Goal: Task Accomplishment & Management: Manage account settings

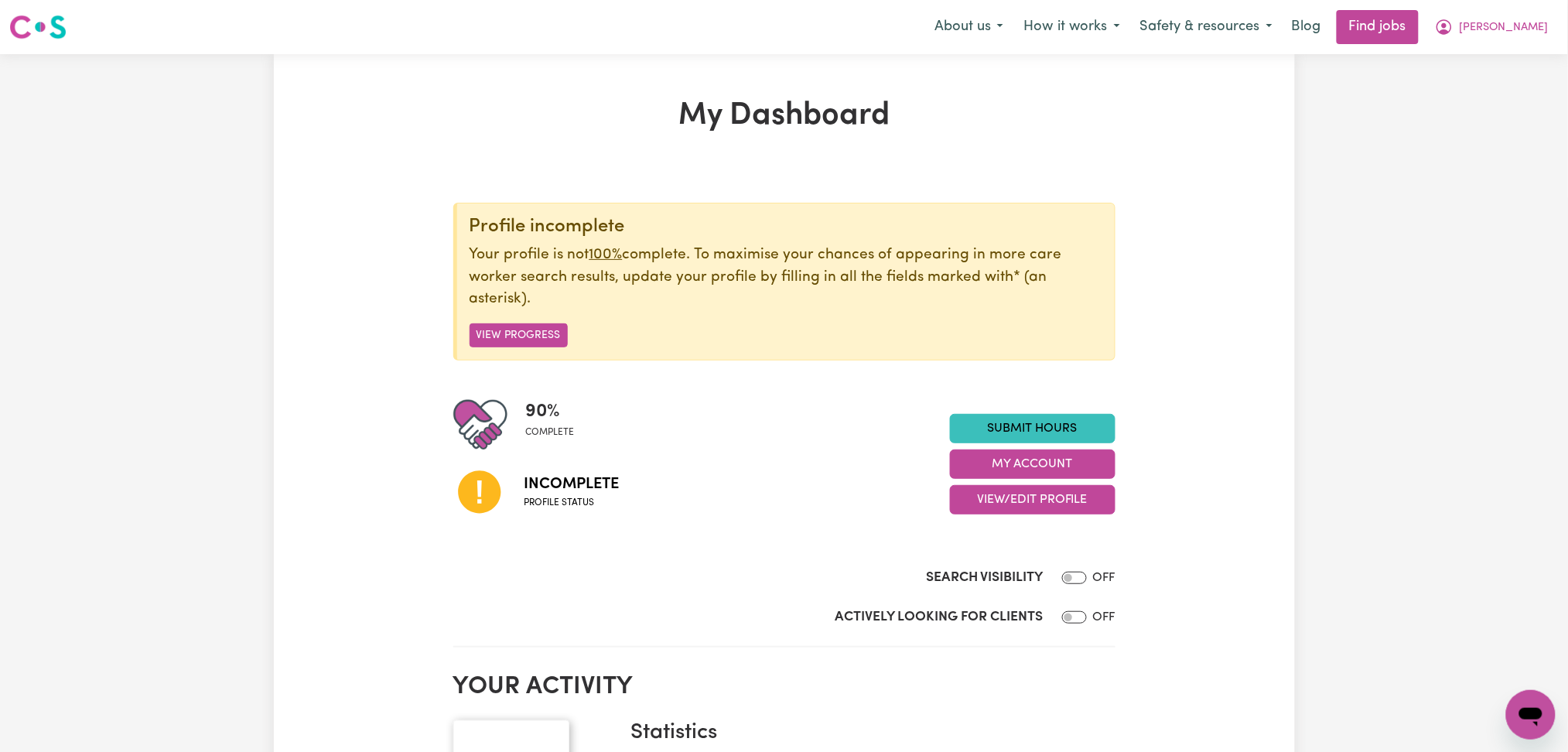
click at [966, 497] on button "View/Edit Profile" at bounding box center [1033, 499] width 165 height 29
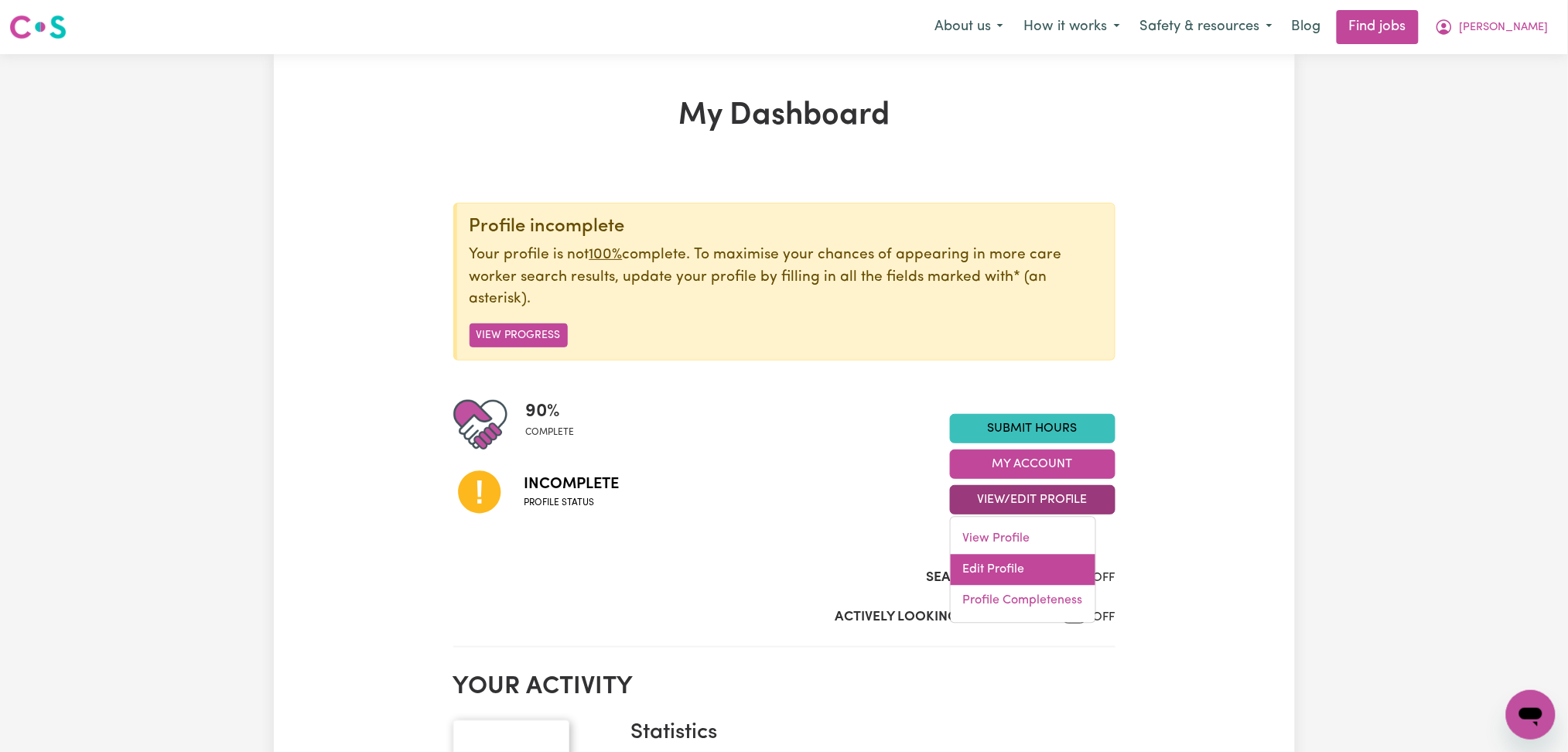
click at [971, 568] on link "Edit Profile" at bounding box center [1023, 570] width 145 height 31
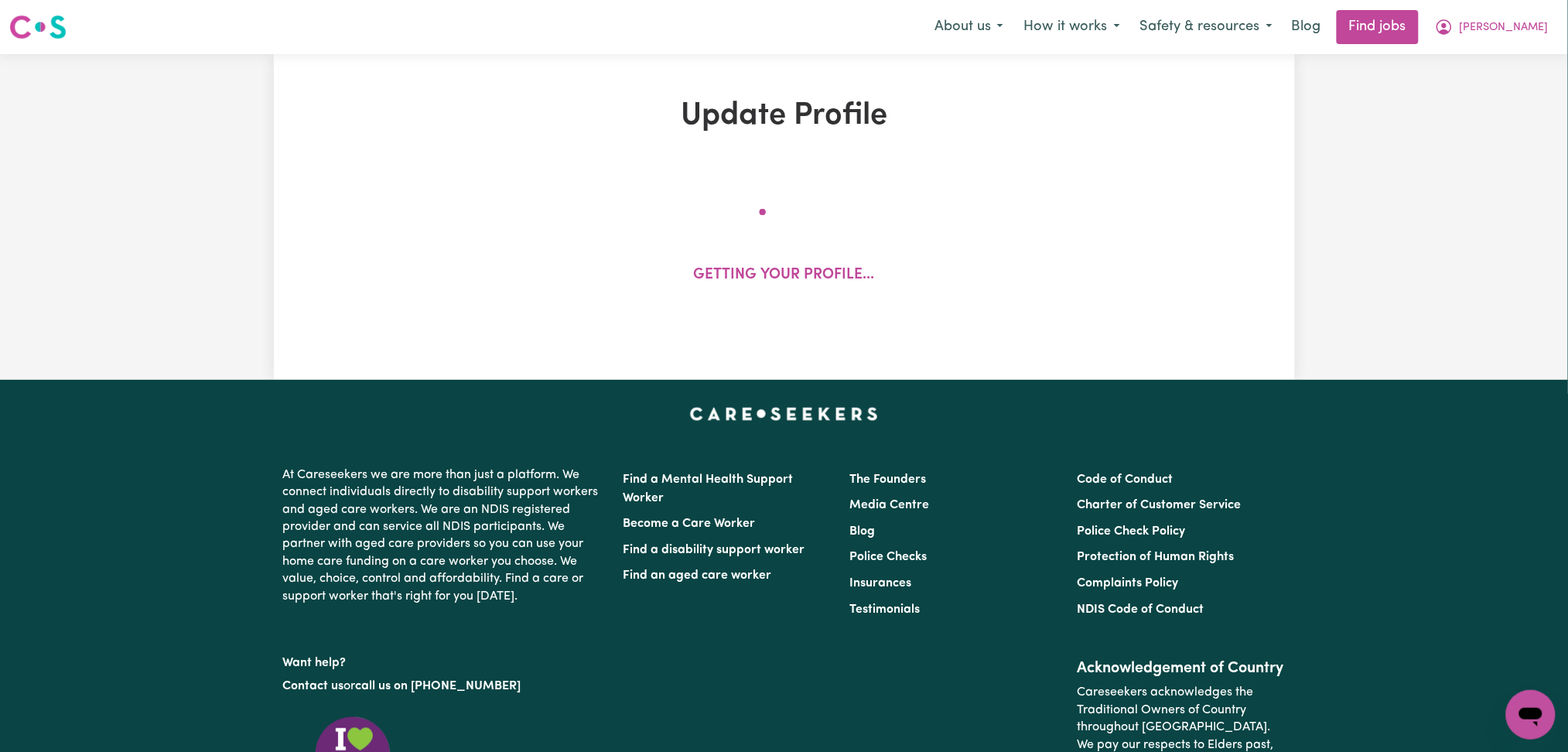
select select "[DEMOGRAPHIC_DATA]"
select select "Student Visa"
select select "Studying a healthcare related degree or qualification"
select select "45"
select select "55"
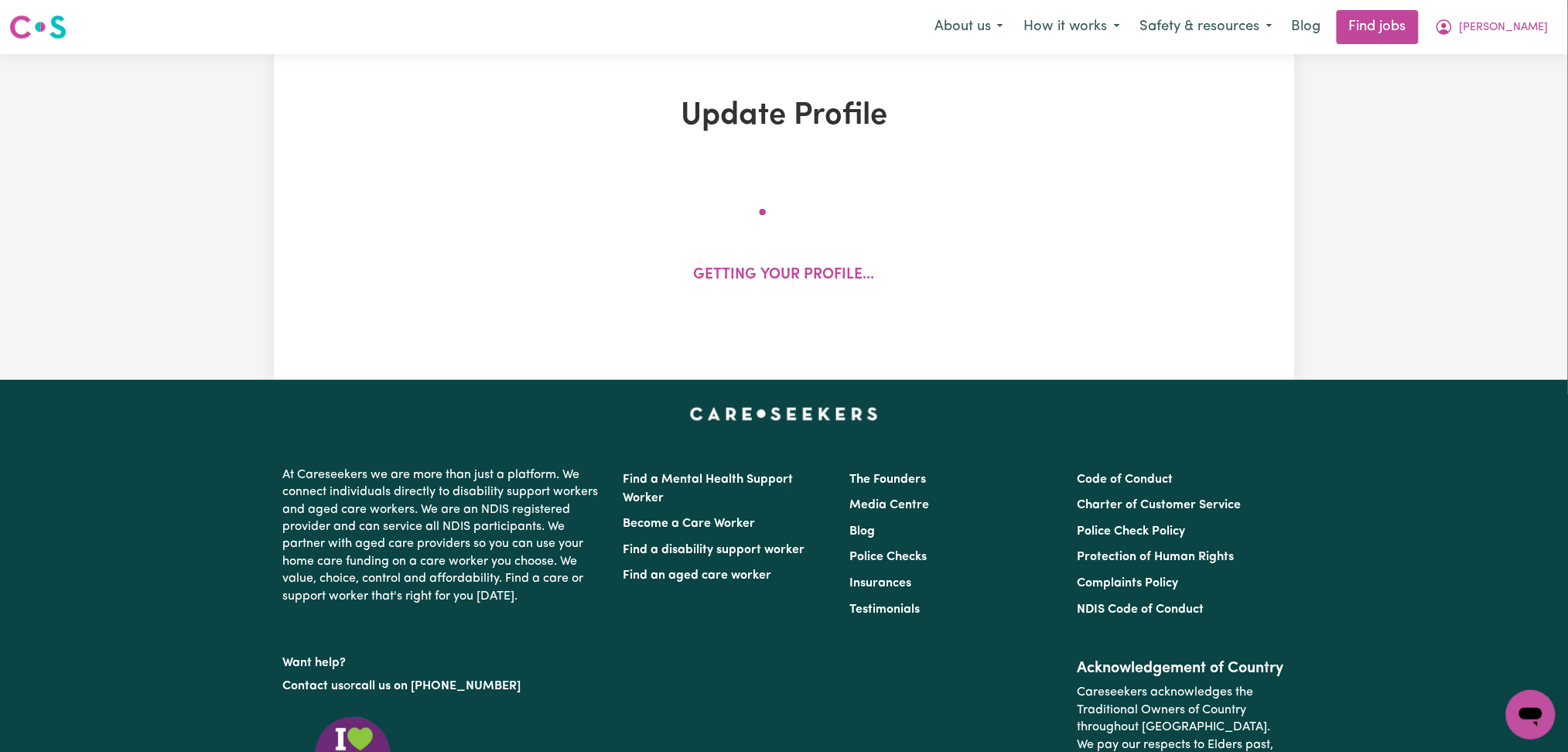
select select "67"
select select "80"
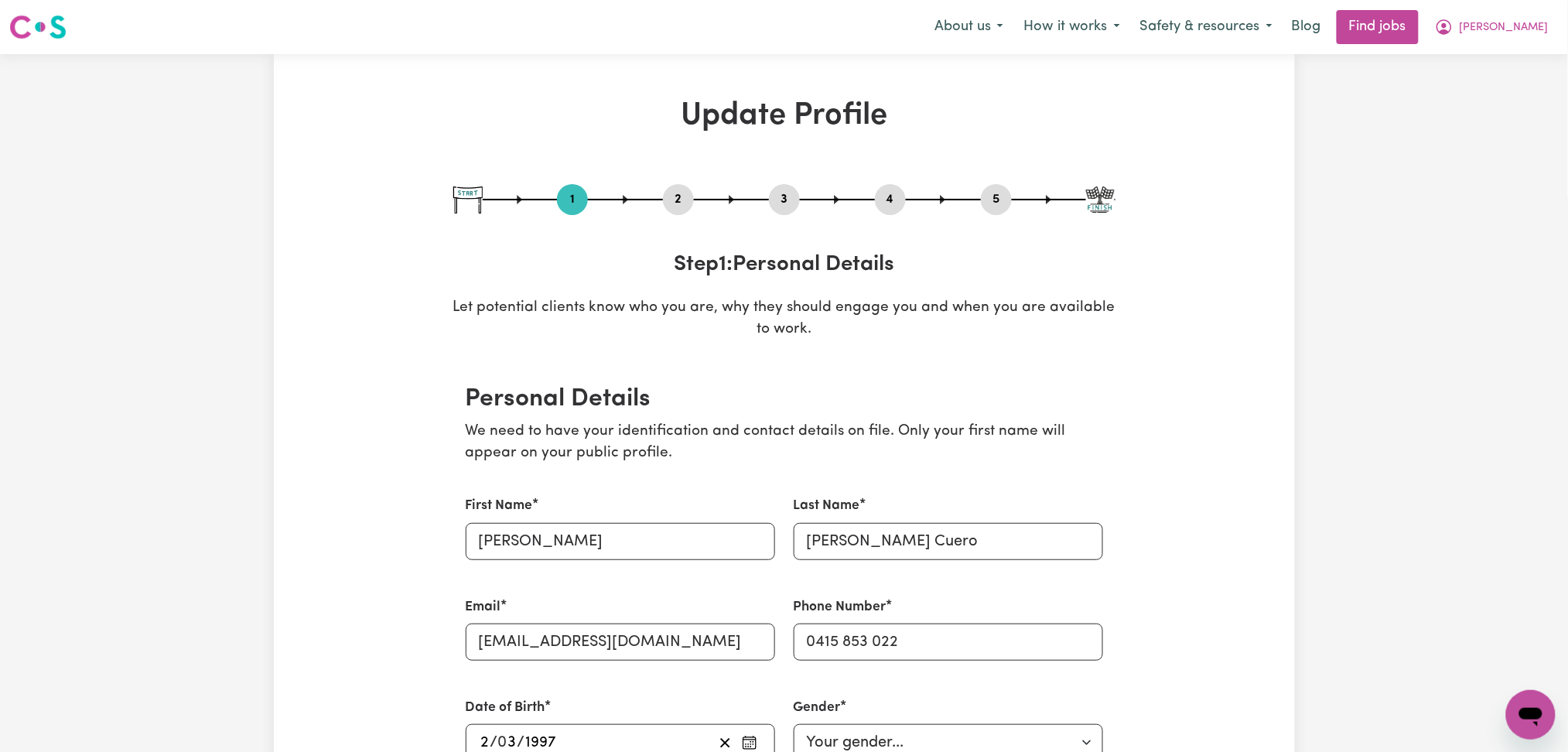
drag, startPoint x: 679, startPoint y: 180, endPoint x: 675, endPoint y: 192, distance: 12.6
click at [675, 192] on button "2" at bounding box center [678, 199] width 31 height 20
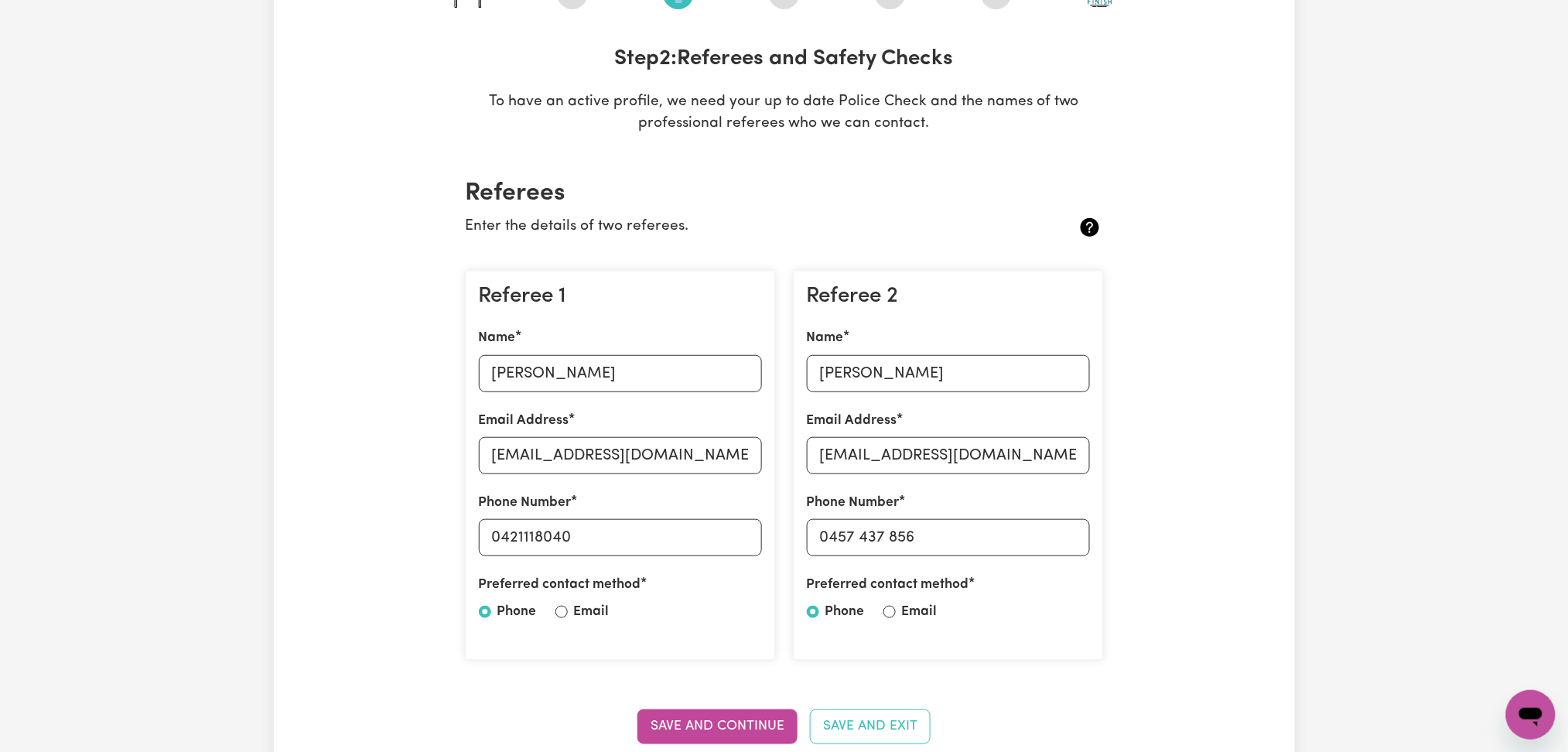
scroll to position [309, 0]
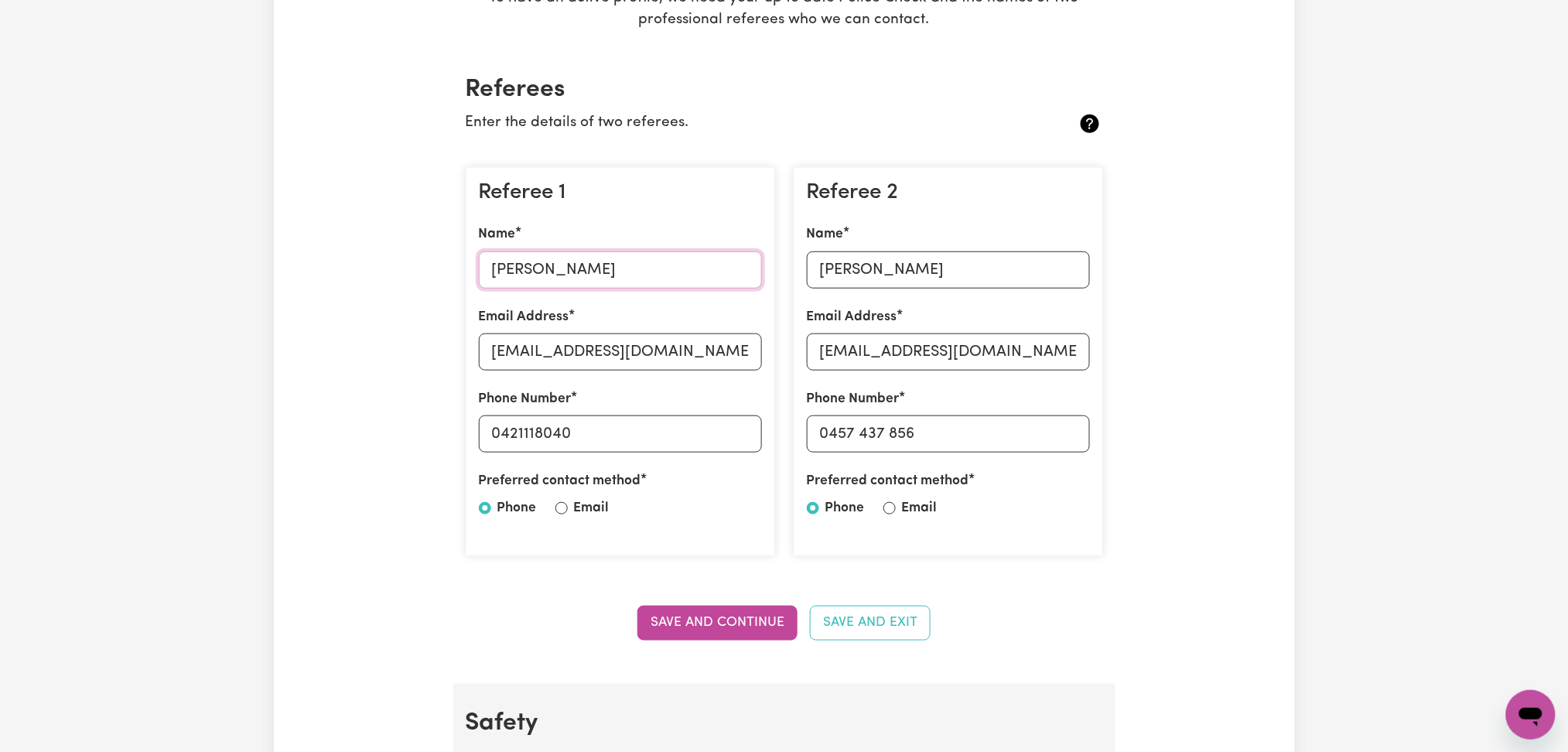
click at [580, 276] on input "[PERSON_NAME]" at bounding box center [620, 269] width 283 height 37
click at [599, 351] on input "[EMAIL_ADDRESS][DOMAIN_NAME]" at bounding box center [620, 351] width 283 height 37
drag, startPoint x: 499, startPoint y: 430, endPoint x: 627, endPoint y: 430, distance: 128.0
click at [627, 430] on input "0421118040" at bounding box center [620, 433] width 283 height 37
click at [937, 279] on input "[PERSON_NAME]" at bounding box center [949, 269] width 283 height 37
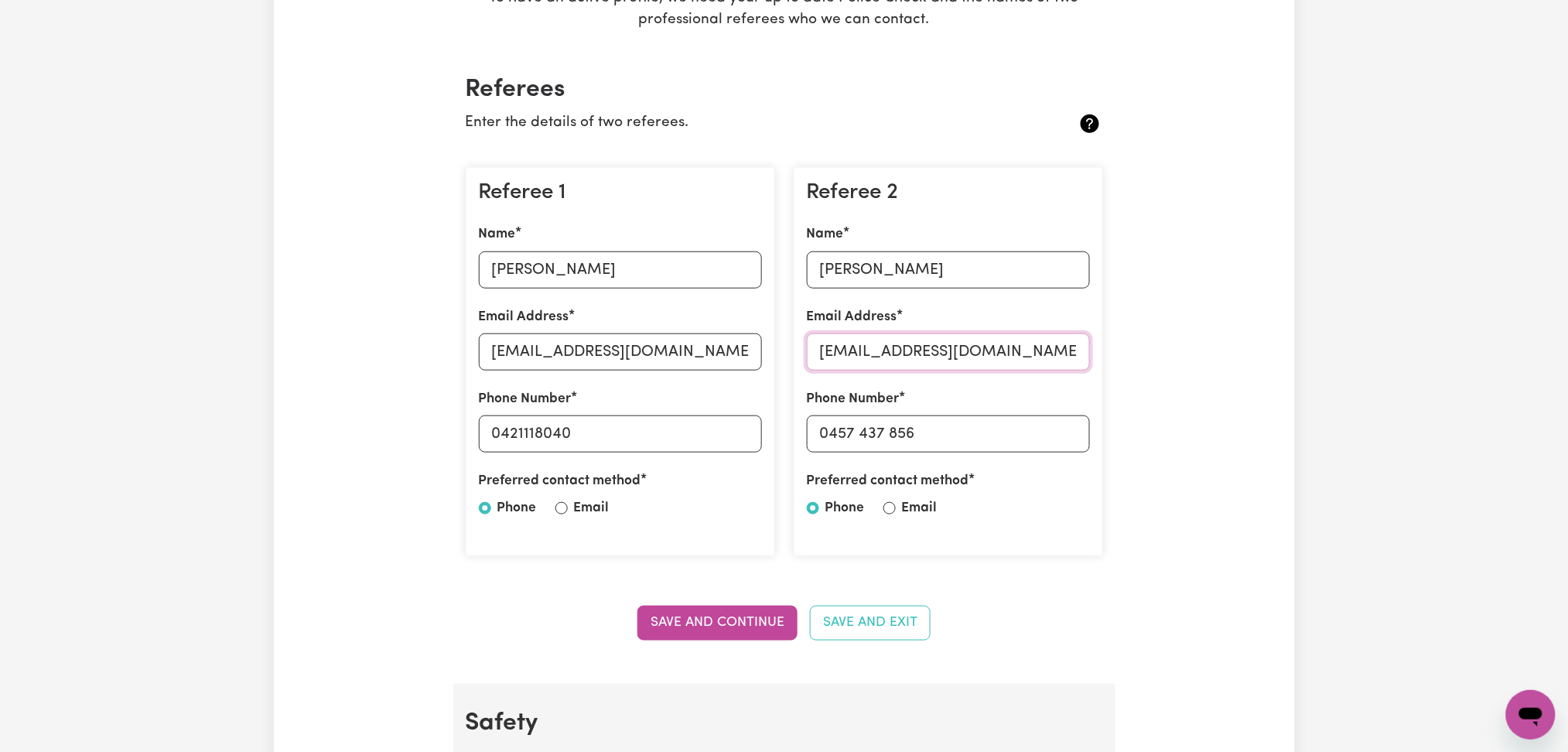
click at [883, 338] on input "[EMAIL_ADDRESS][DOMAIN_NAME]" at bounding box center [949, 351] width 283 height 37
drag, startPoint x: 832, startPoint y: 431, endPoint x: 968, endPoint y: 425, distance: 136.1
click at [968, 425] on input "0457 437 856" at bounding box center [949, 433] width 283 height 37
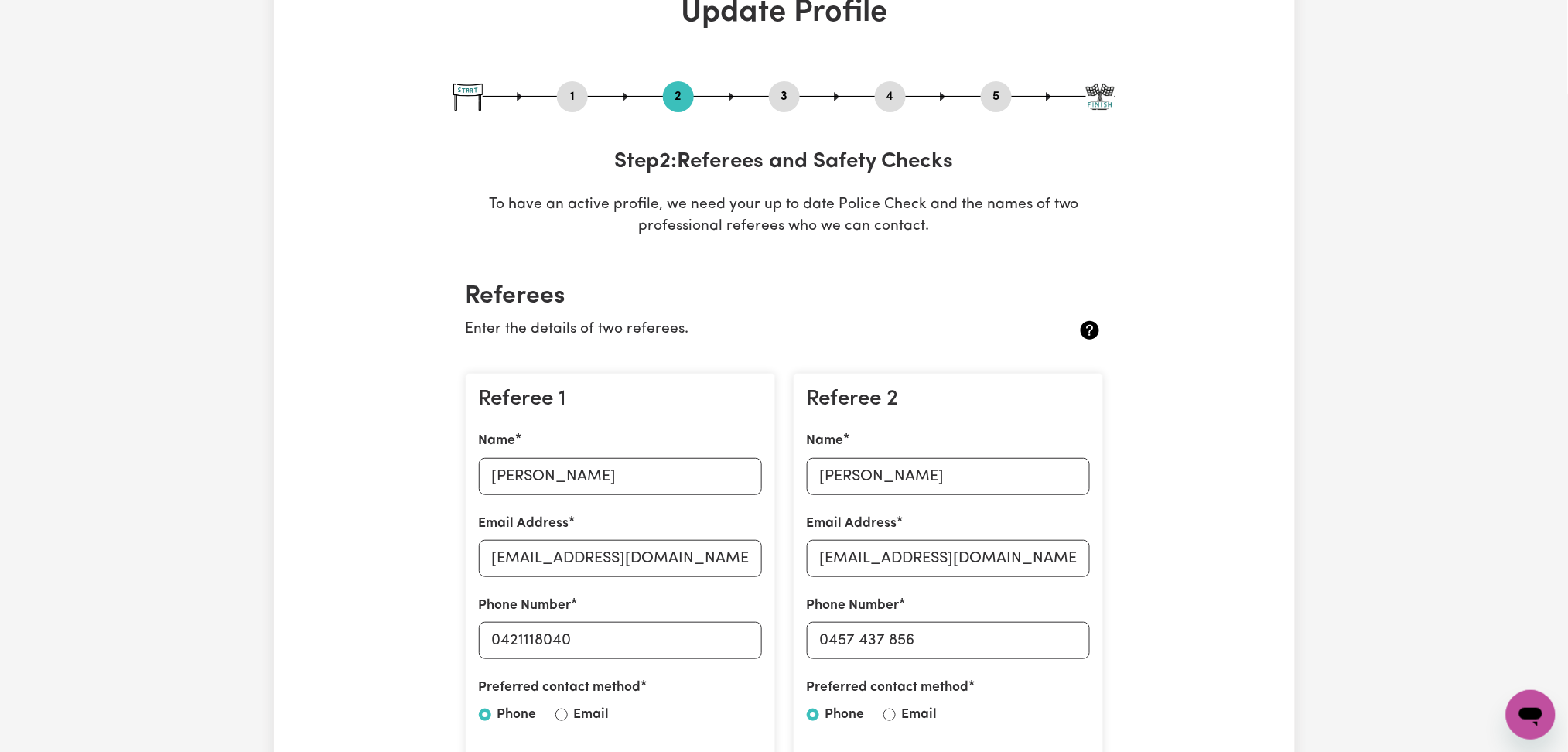
click at [893, 94] on button "4" at bounding box center [890, 96] width 31 height 20
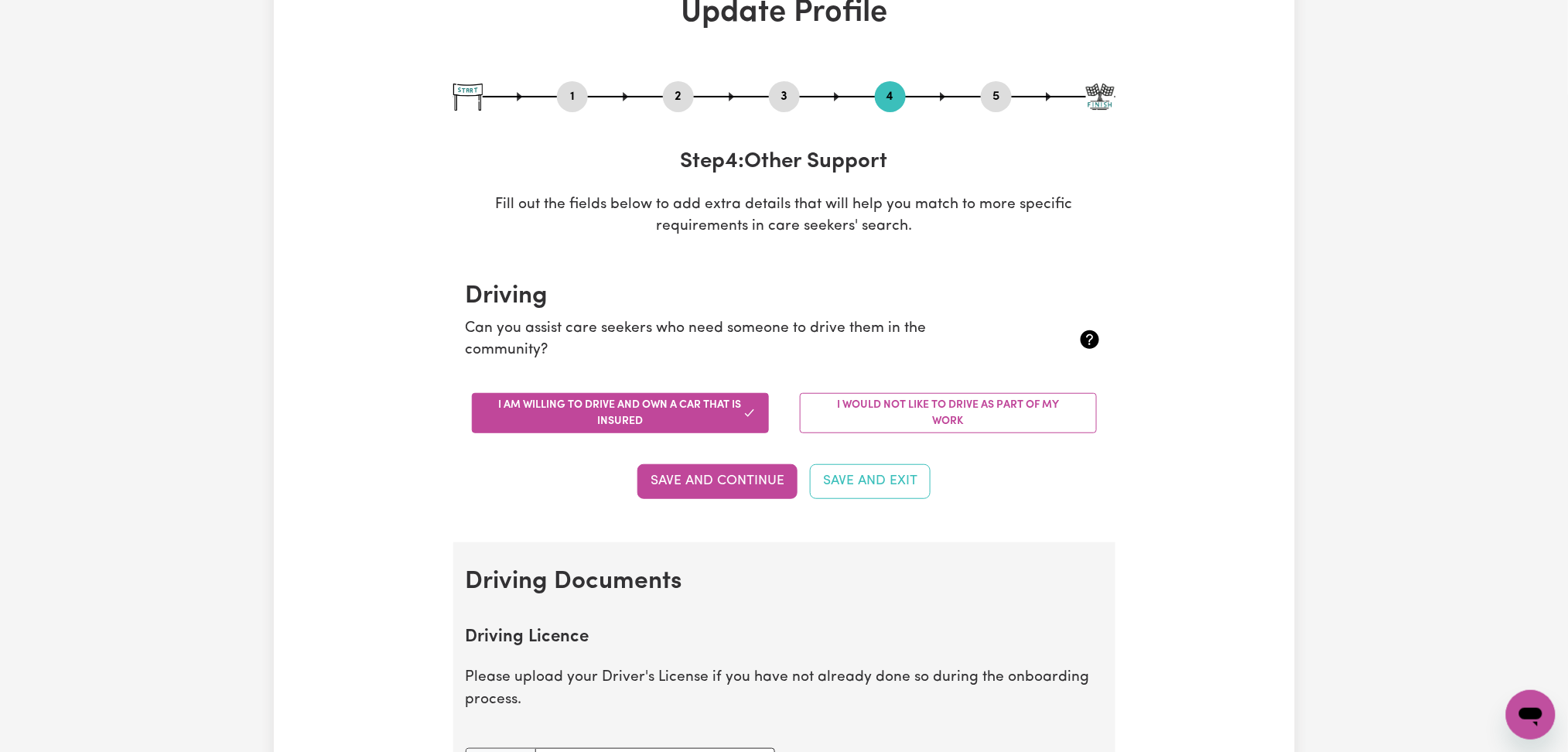
drag, startPoint x: 990, startPoint y: 95, endPoint x: 891, endPoint y: 253, distance: 186.5
click at [992, 98] on button "5" at bounding box center [996, 96] width 31 height 20
select select "I am providing services privately on my own"
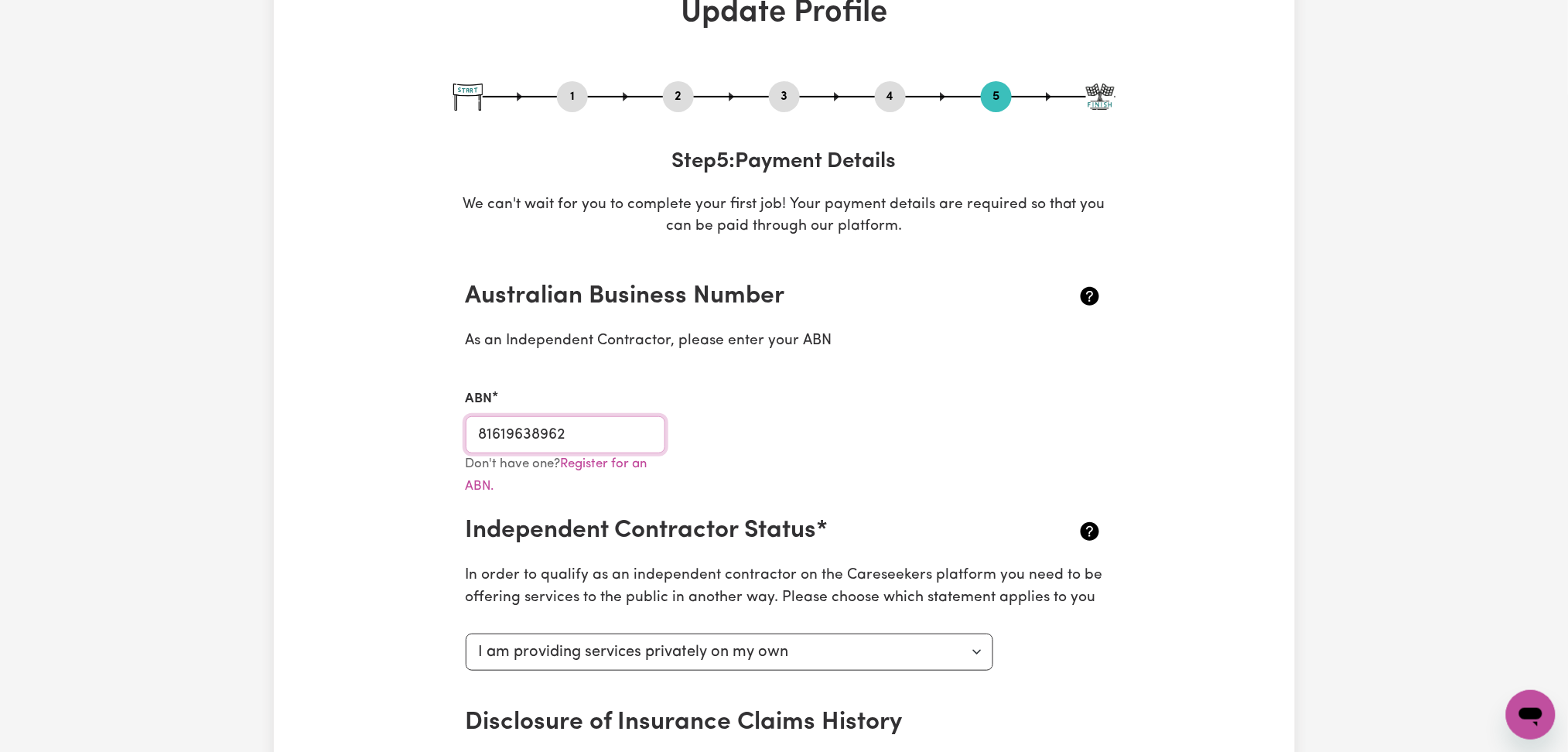
click at [623, 443] on input "81619638962" at bounding box center [566, 434] width 200 height 37
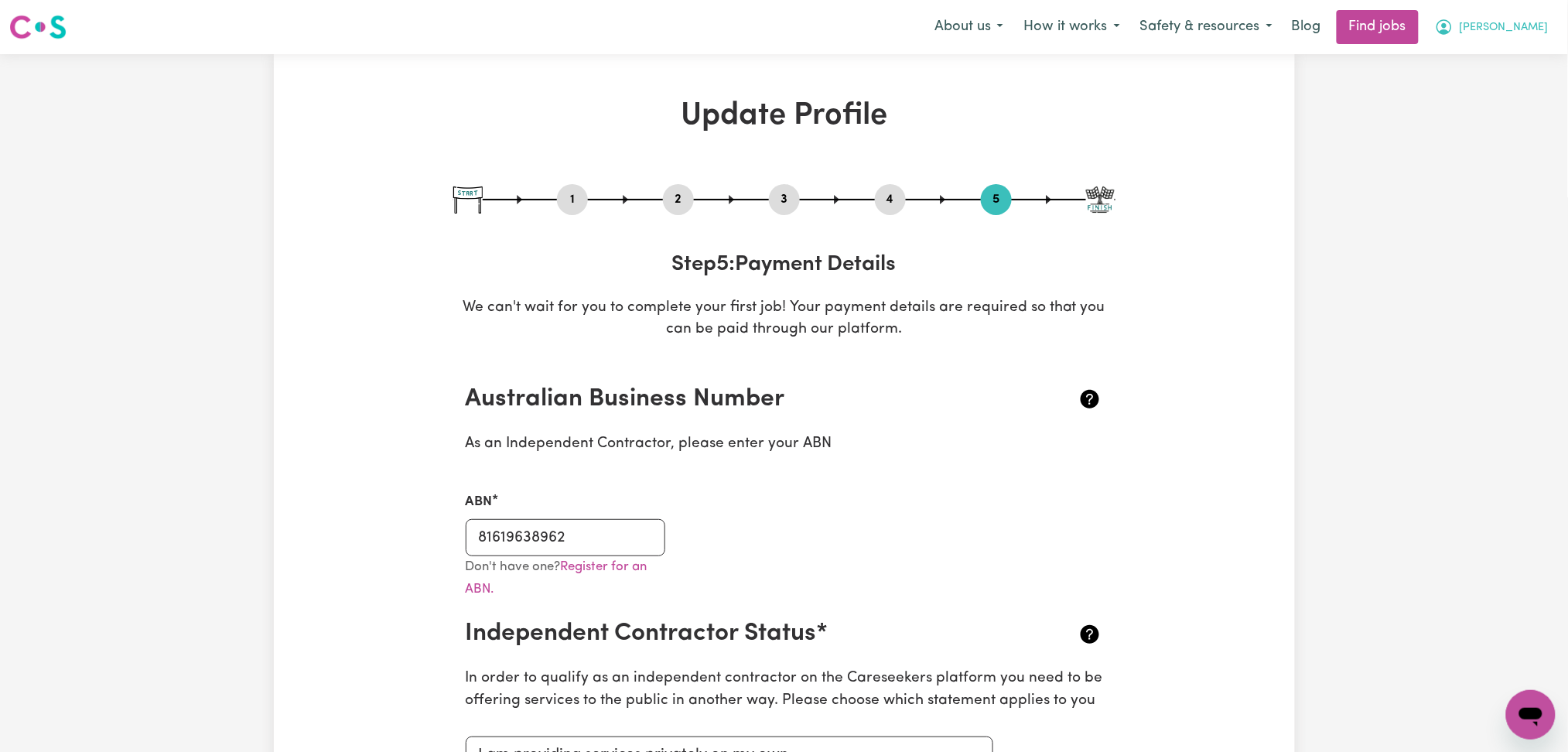
click at [1542, 29] on span "[PERSON_NAME]" at bounding box center [1504, 27] width 89 height 17
click at [1519, 84] on link "My Dashboard" at bounding box center [1497, 88] width 122 height 29
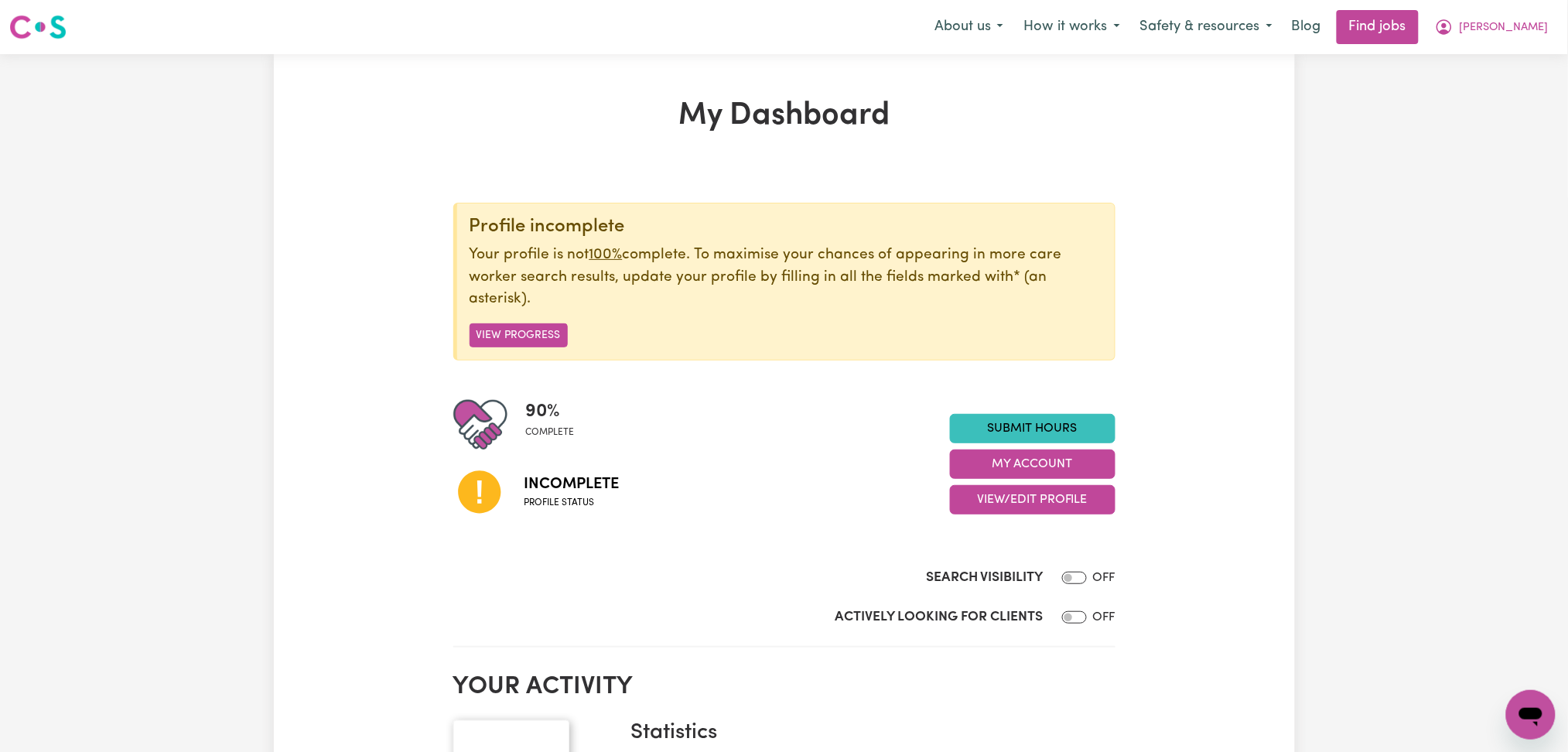
scroll to position [103, 0]
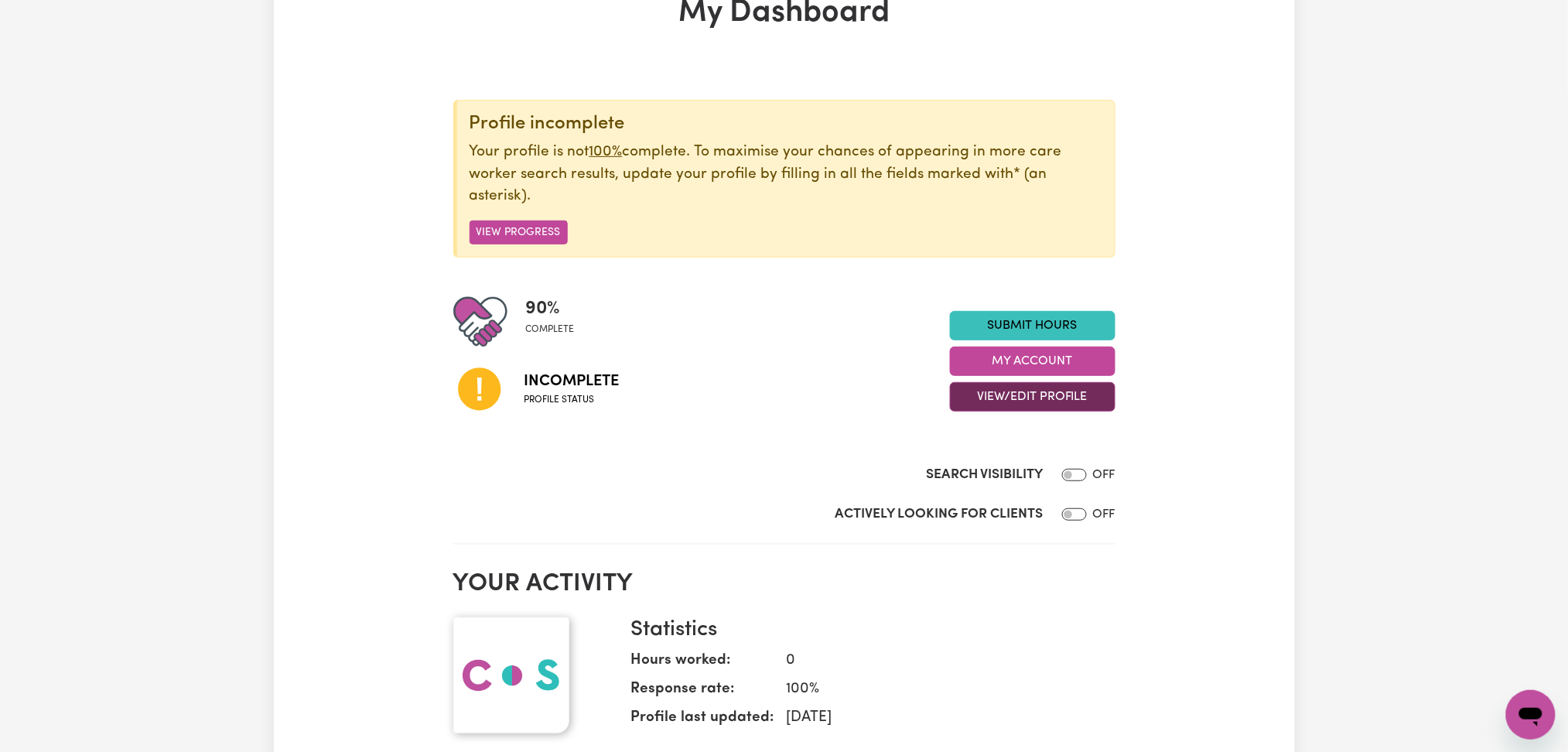
click at [991, 401] on button "View/Edit Profile" at bounding box center [1033, 397] width 165 height 29
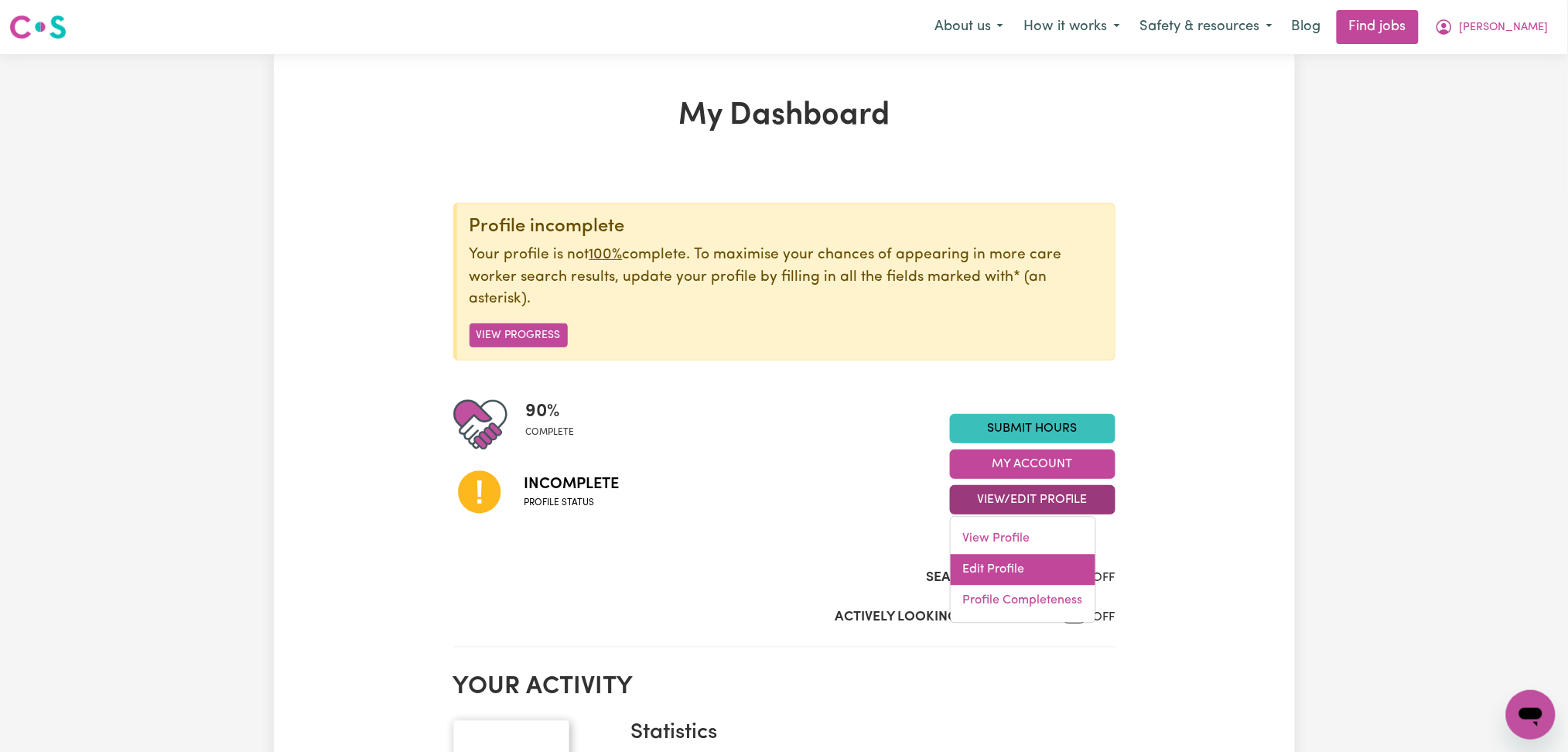
click at [1007, 572] on link "Edit Profile" at bounding box center [1023, 570] width 145 height 31
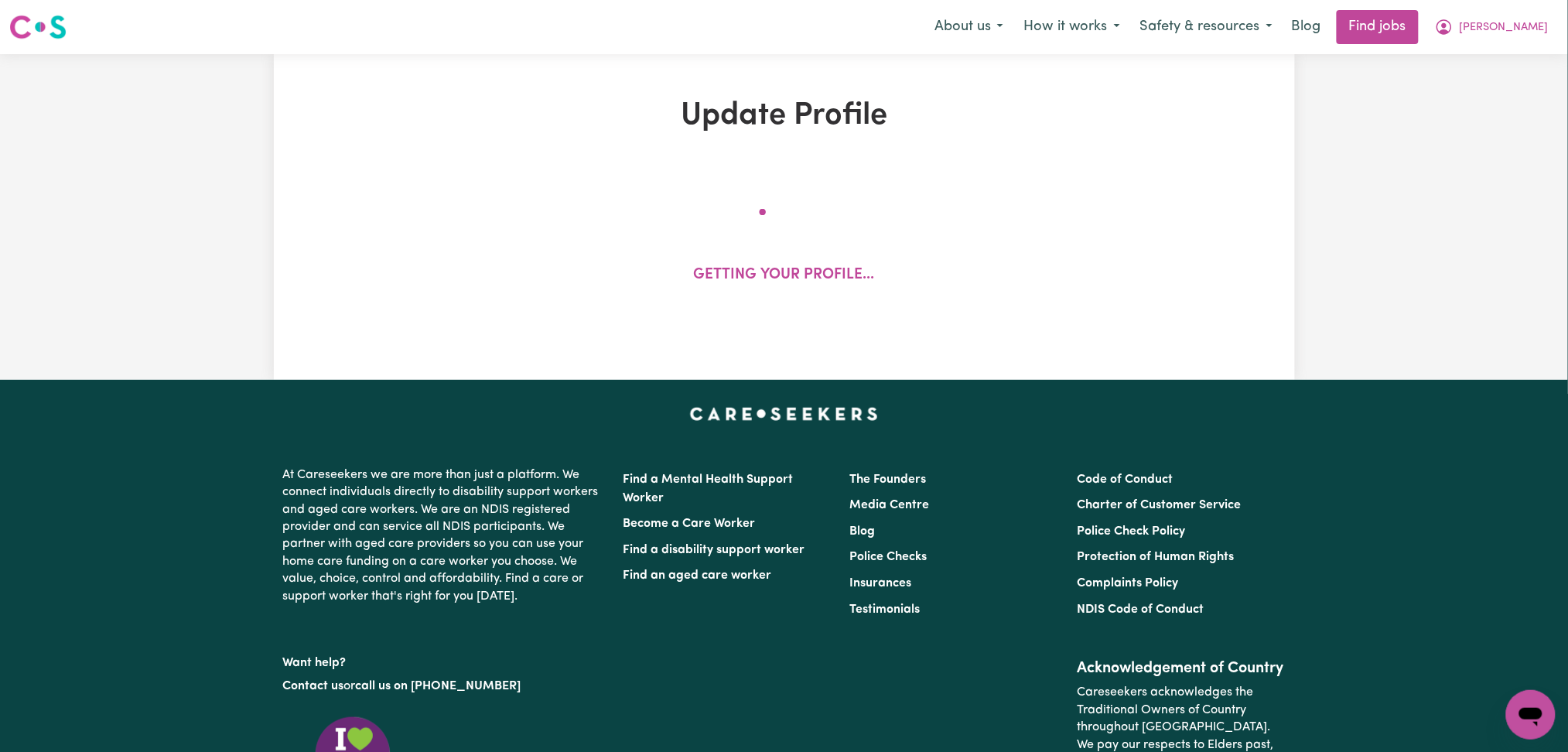
select select "[DEMOGRAPHIC_DATA]"
select select "Student Visa"
select select "Studying a healthcare related degree or qualification"
select select "45"
select select "55"
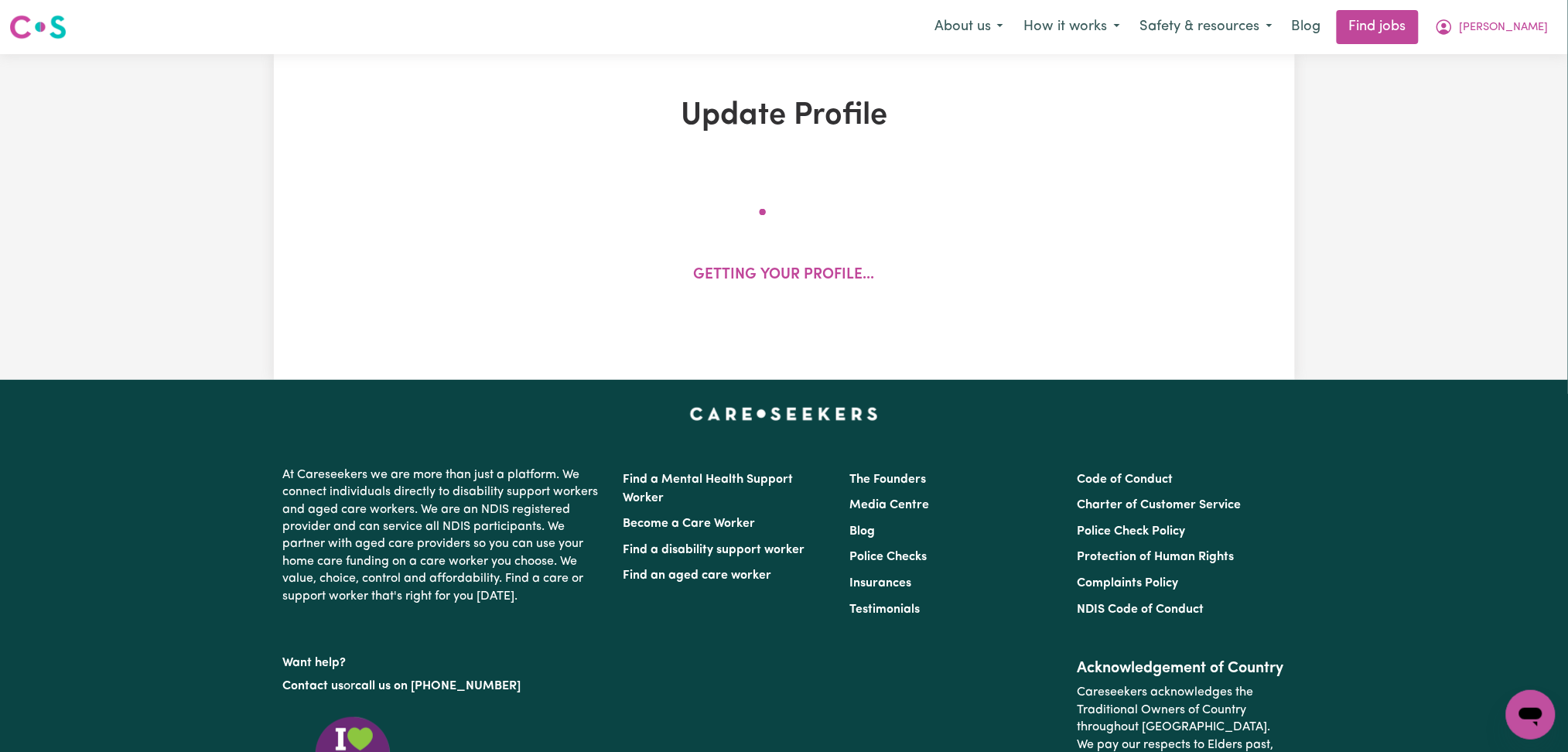
select select "67"
select select "80"
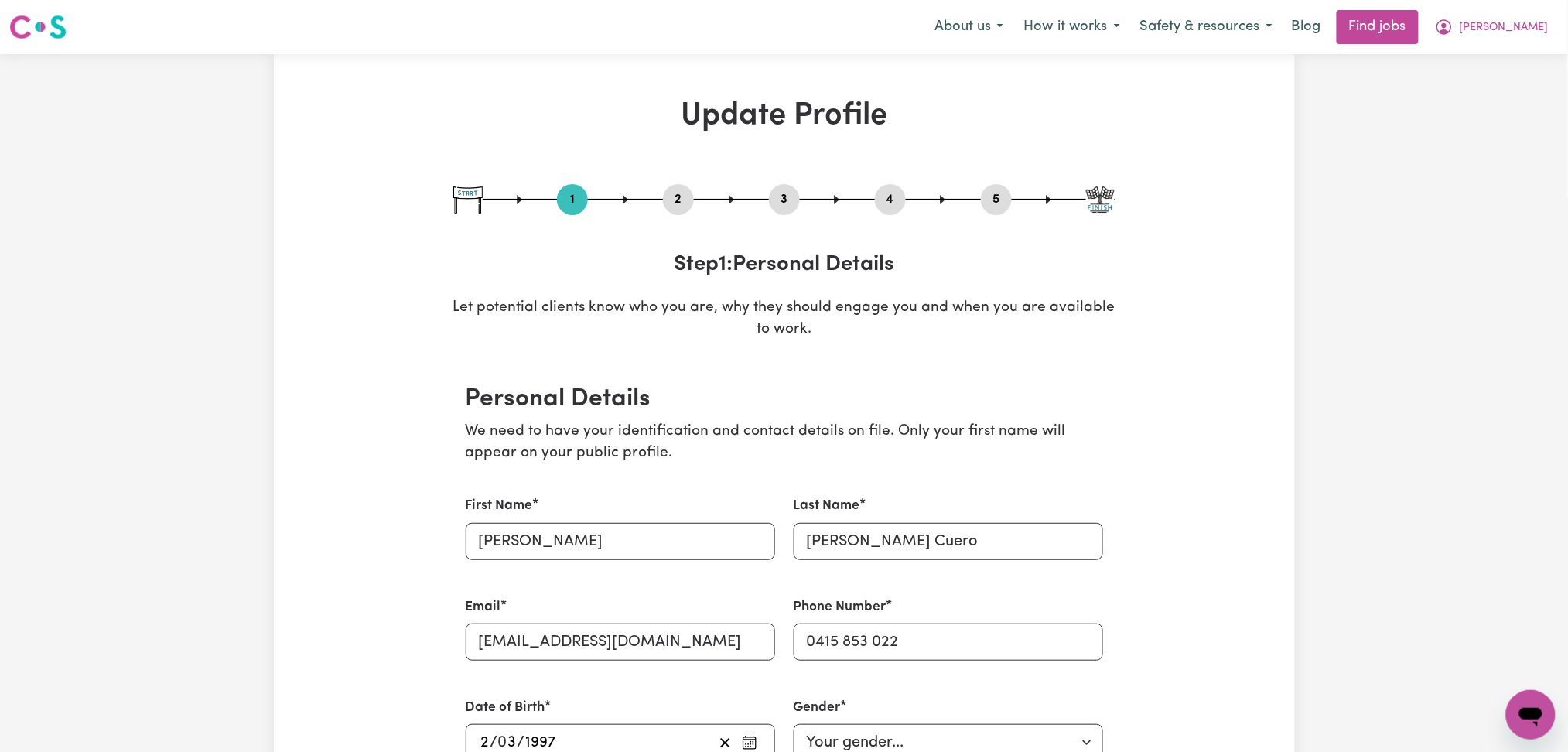
click at [681, 184] on div "2" at bounding box center [678, 200] width 31 height 31
drag, startPoint x: 700, startPoint y: 200, endPoint x: 685, endPoint y: 199, distance: 15.0
click at [698, 199] on div at bounding box center [784, 200] width 662 height 2
click at [685, 199] on button "2" at bounding box center [678, 199] width 31 height 20
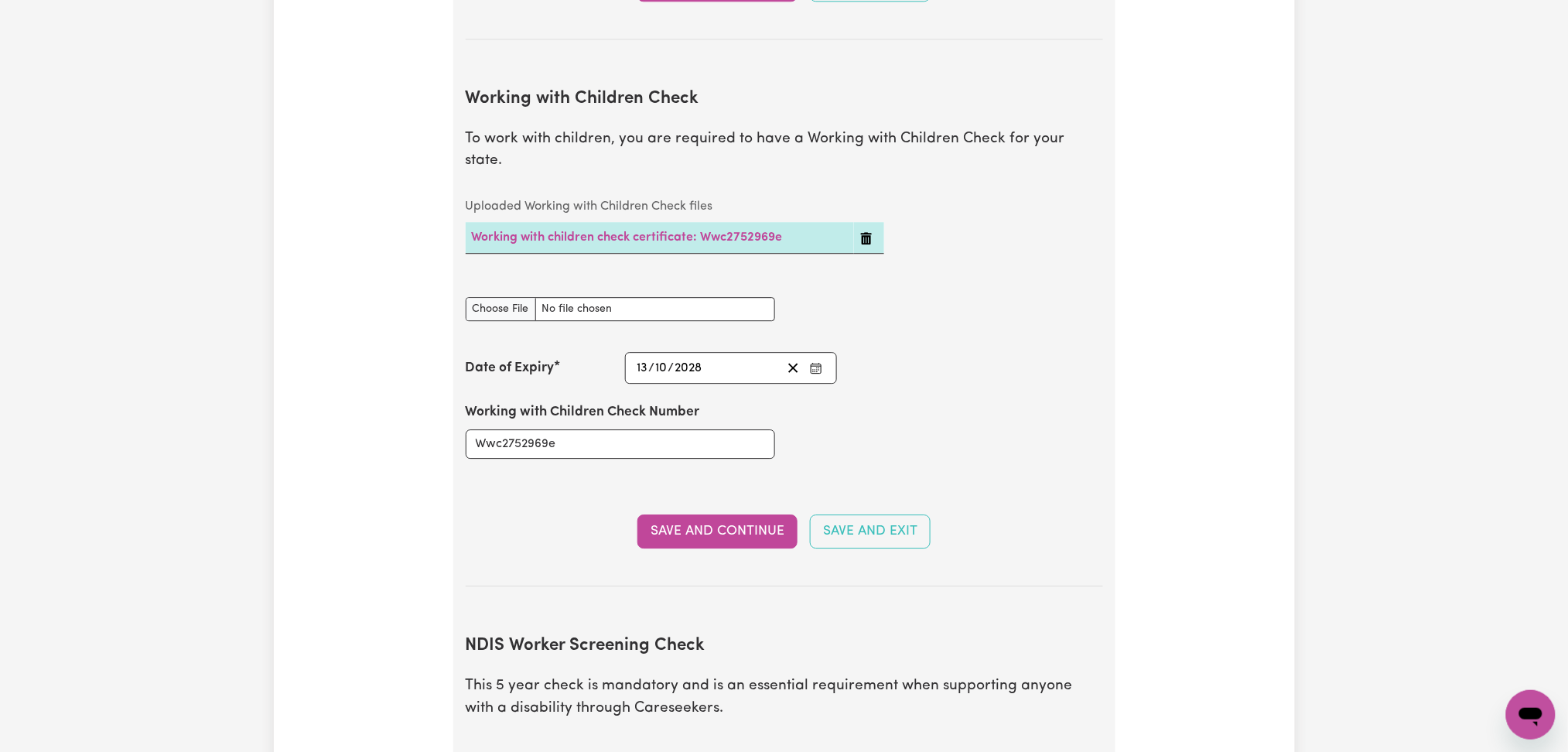
scroll to position [1856, 0]
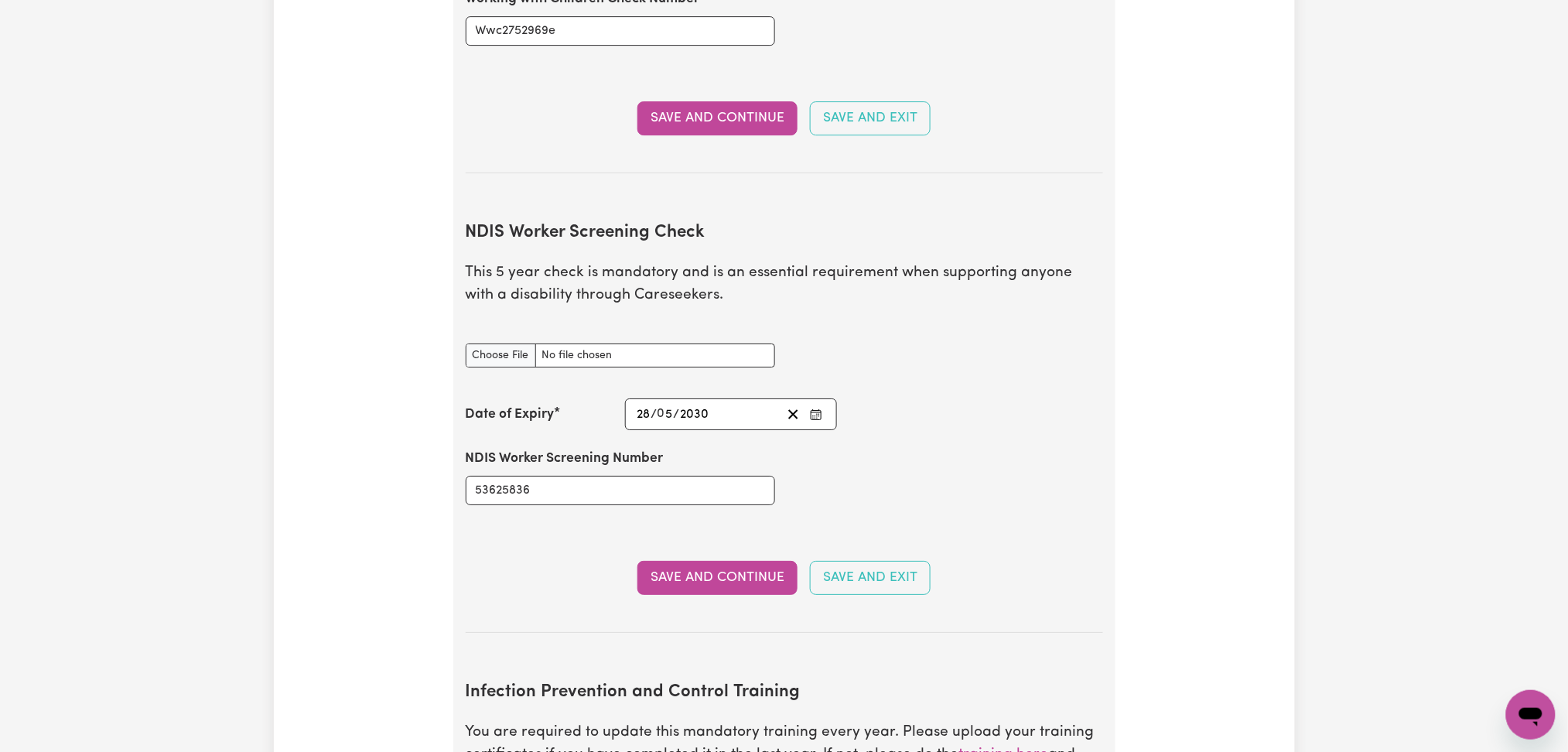
click at [926, 335] on div "NDIS Worker Screening Check document" at bounding box center [784, 355] width 656 height 61
click at [495, 325] on div "NDIS Worker Screening Check document" at bounding box center [620, 347] width 309 height 43
click at [495, 343] on input "NDIS Worker Screening Check document" at bounding box center [620, 355] width 309 height 24
type input "C:\fakepath\[PERSON_NAME] NDIS 53625836.png"
click at [697, 560] on button "Save and Continue" at bounding box center [717, 577] width 160 height 34
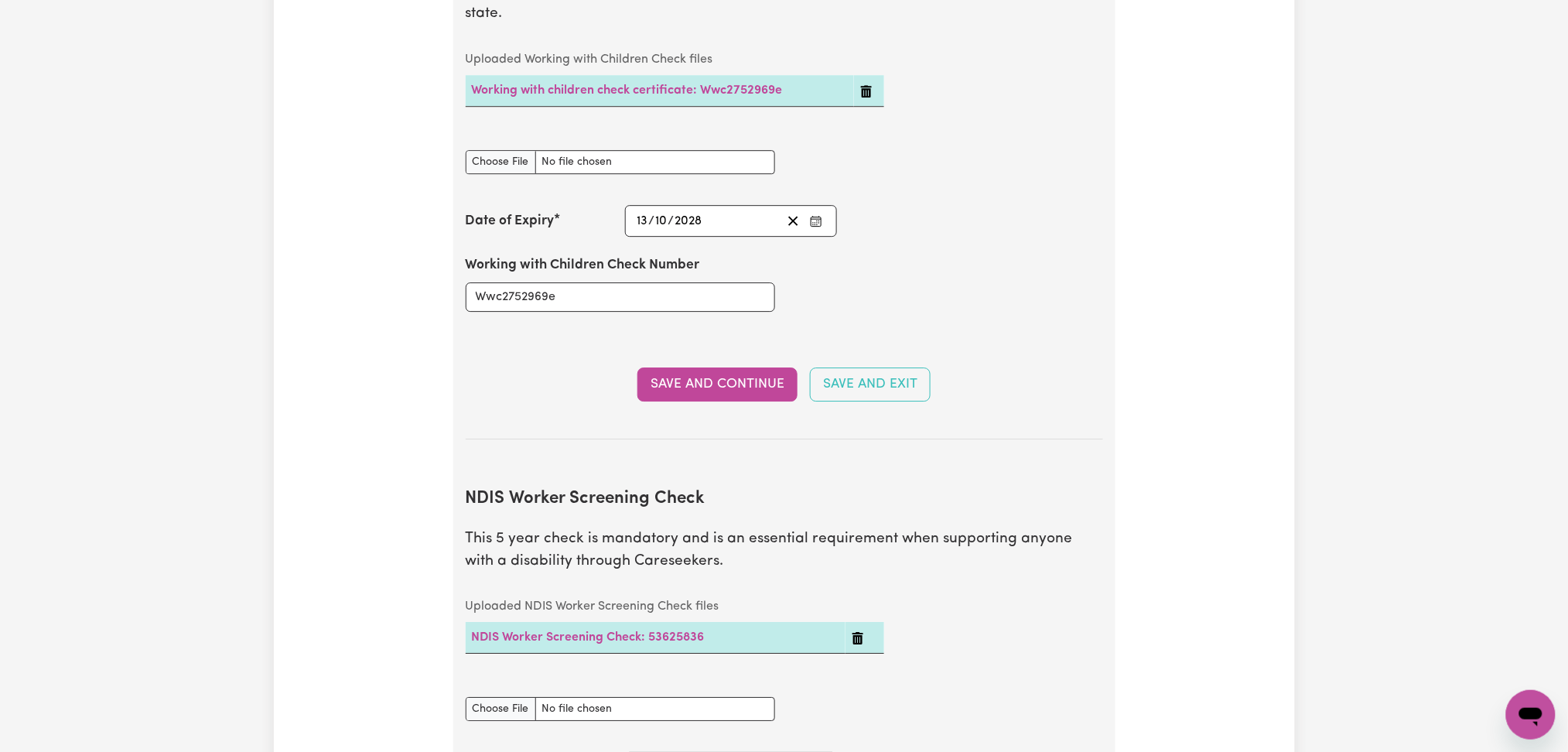
scroll to position [0, 0]
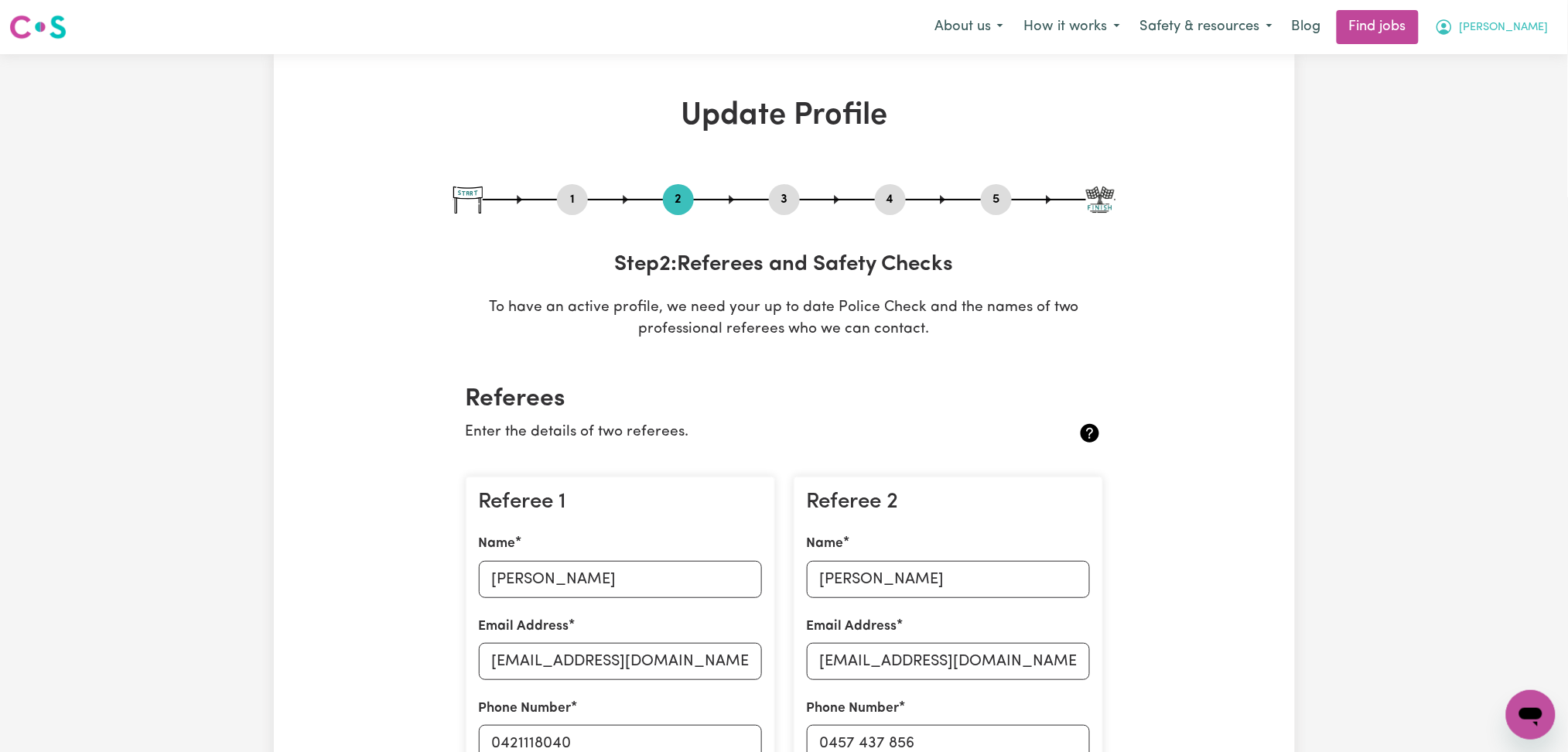
click at [1536, 30] on span "[PERSON_NAME]" at bounding box center [1504, 27] width 89 height 17
click at [1479, 85] on link "My Dashboard" at bounding box center [1497, 88] width 122 height 29
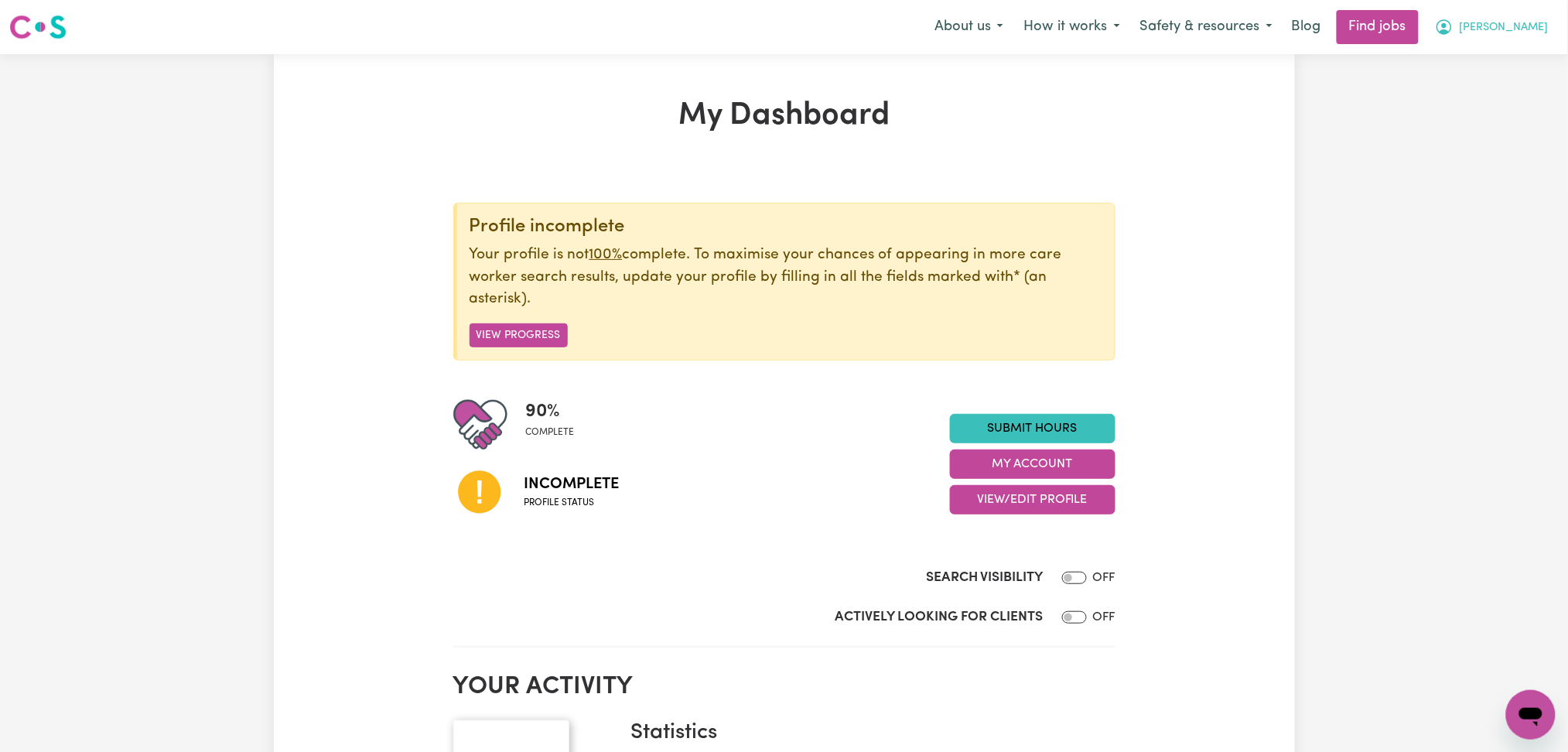
click at [1529, 34] on span "[PERSON_NAME]" at bounding box center [1504, 27] width 89 height 17
click at [1480, 128] on link "Logout" at bounding box center [1497, 118] width 122 height 29
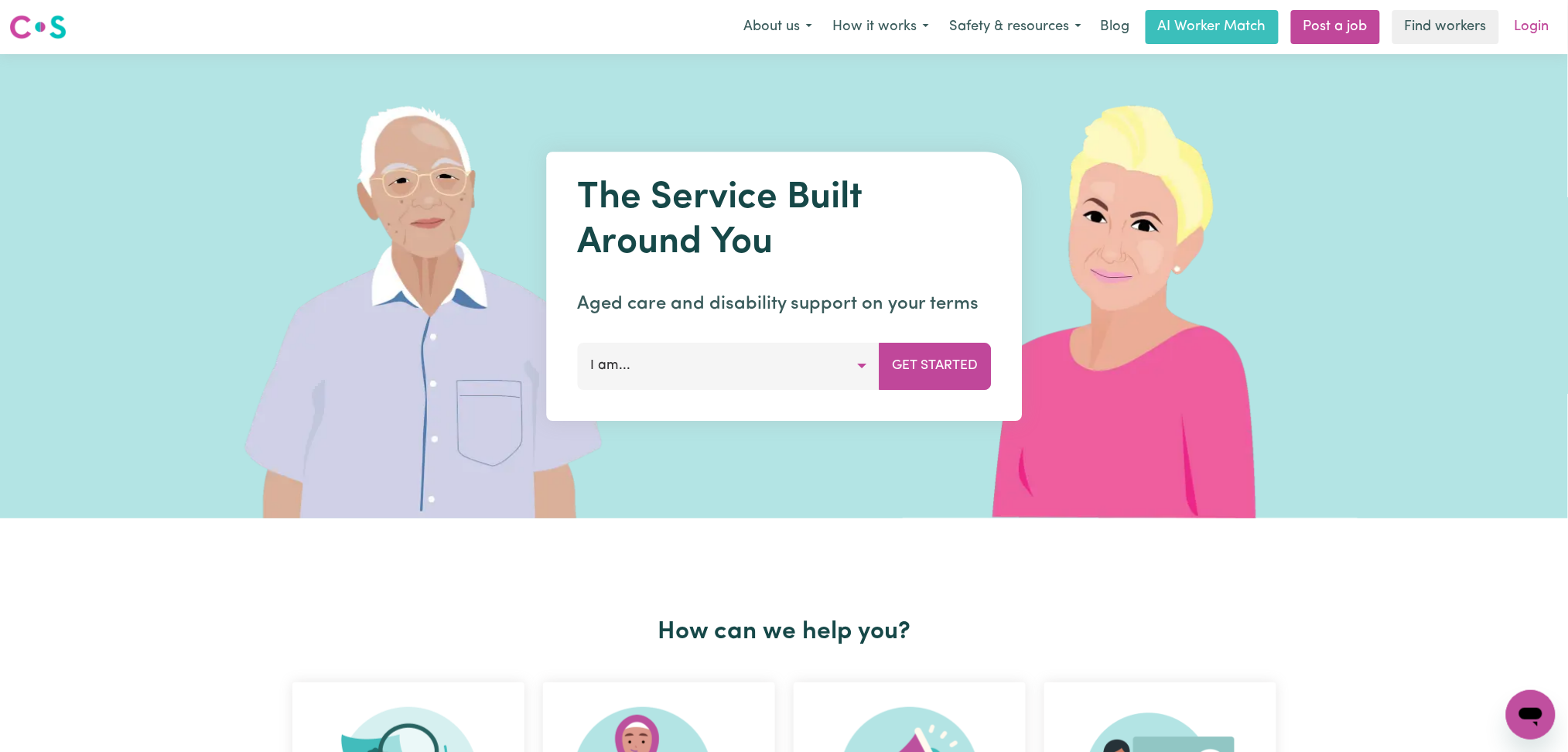
click at [1539, 29] on link "Login" at bounding box center [1531, 27] width 53 height 34
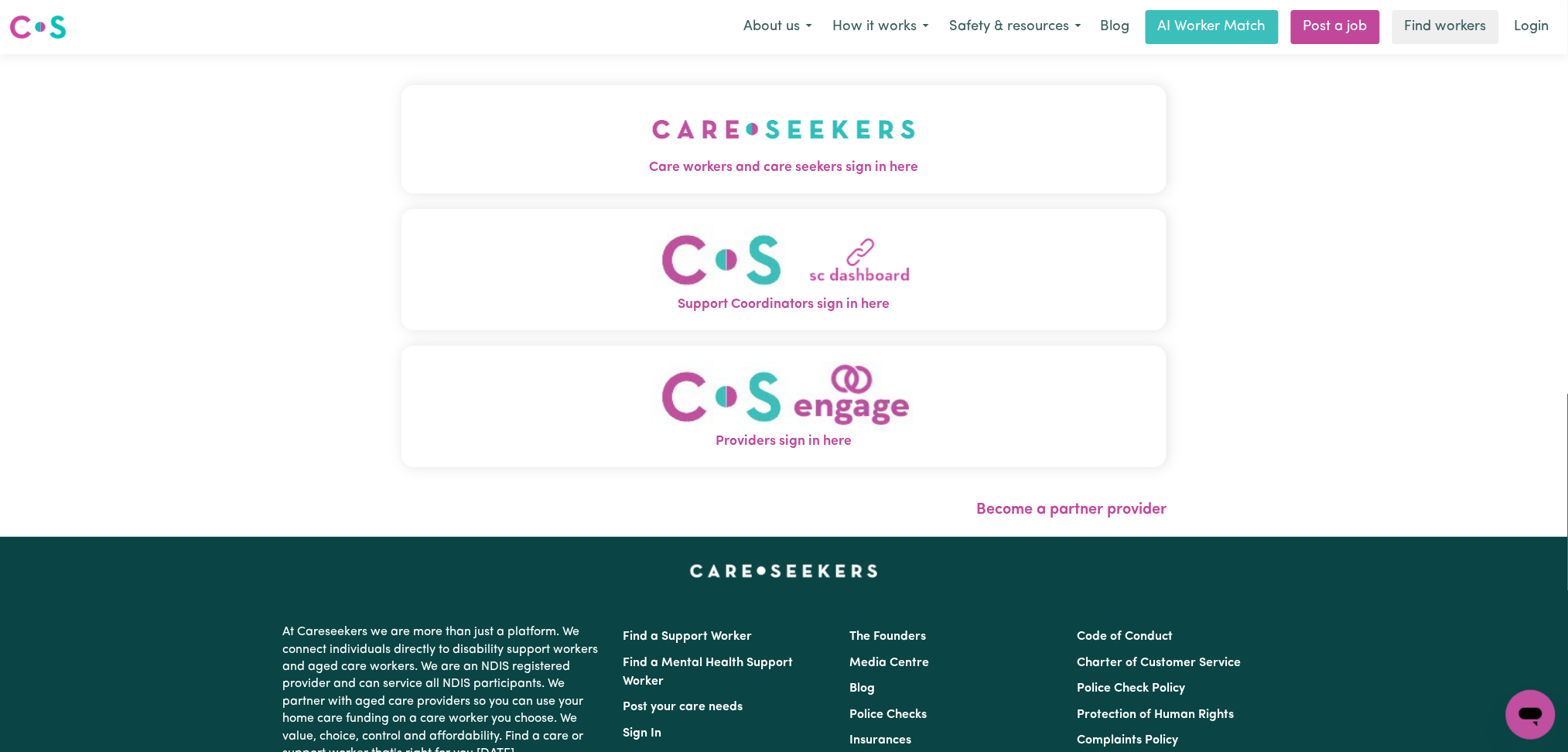
click at [666, 196] on div "Care workers and care seekers sign in here Support Coordinators sign in here Pr…" at bounding box center [784, 284] width 766 height 397
click at [610, 159] on span "Care workers and care seekers sign in here" at bounding box center [784, 167] width 766 height 20
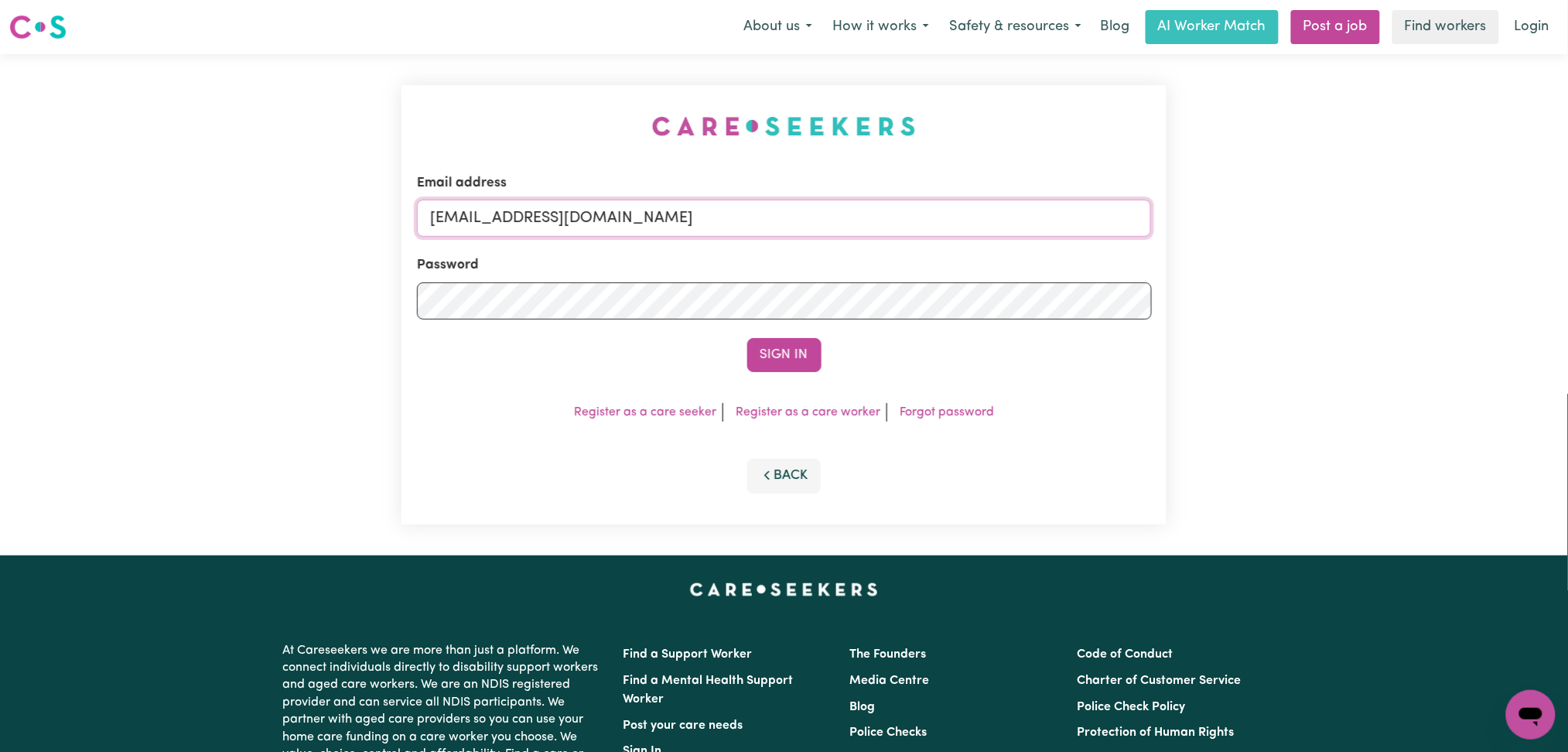
click at [604, 235] on input "[EMAIL_ADDRESS][DOMAIN_NAME]" at bounding box center [784, 218] width 735 height 37
drag, startPoint x: 509, startPoint y: 215, endPoint x: 837, endPoint y: 222, distance: 328.1
click at [837, 222] on input "Superuser~[EMAIL_ADDRESS][DOMAIN_NAME]" at bounding box center [784, 218] width 735 height 37
type input "Superuser~[EMAIL_ADDRESS][DOMAIN_NAME]"
click at [782, 362] on button "Sign In" at bounding box center [784, 355] width 74 height 34
